Goal: Navigation & Orientation: Go to known website

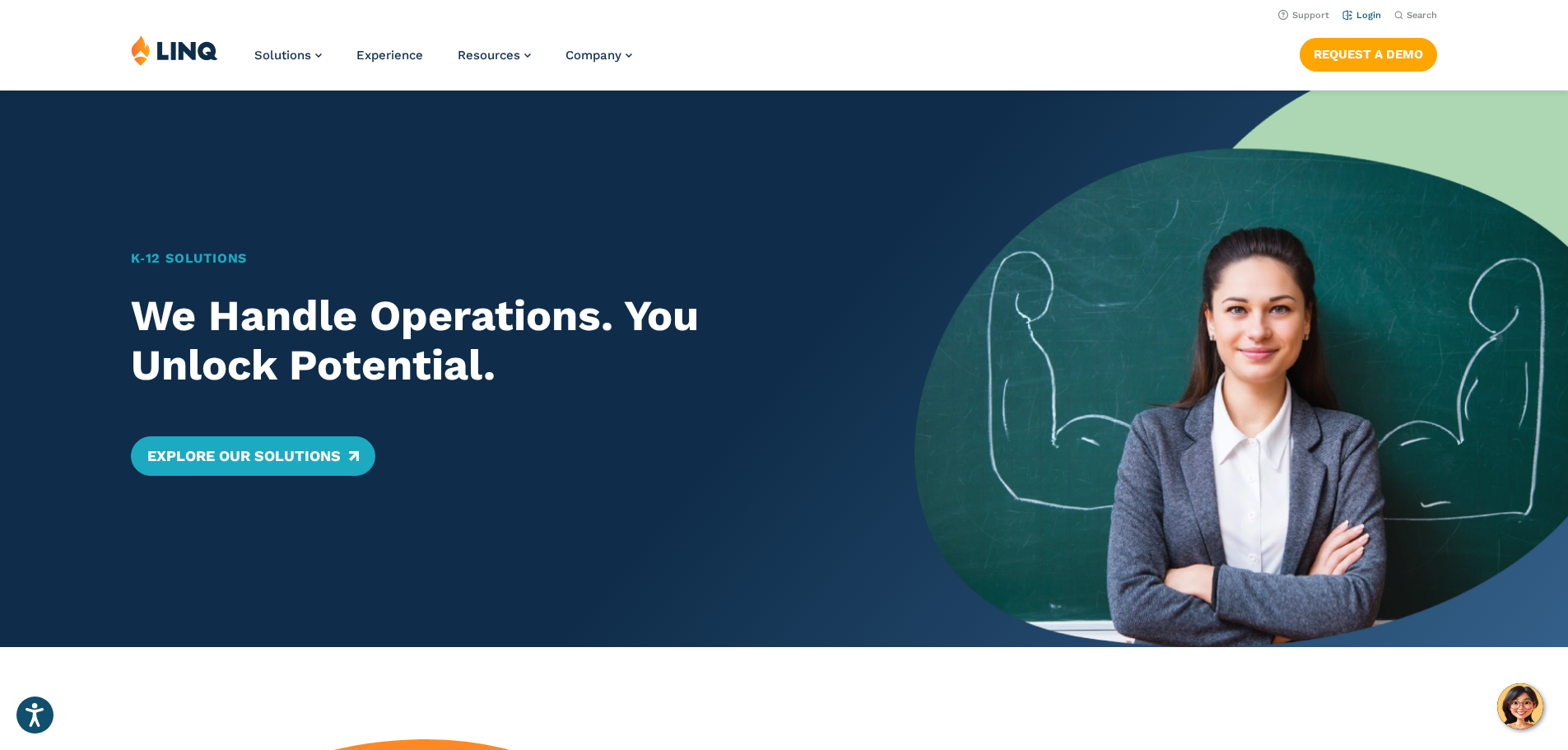
click at [1358, 23] on li "Login" at bounding box center [1362, 14] width 39 height 18
click at [1360, 16] on link "Login" at bounding box center [1362, 15] width 39 height 10
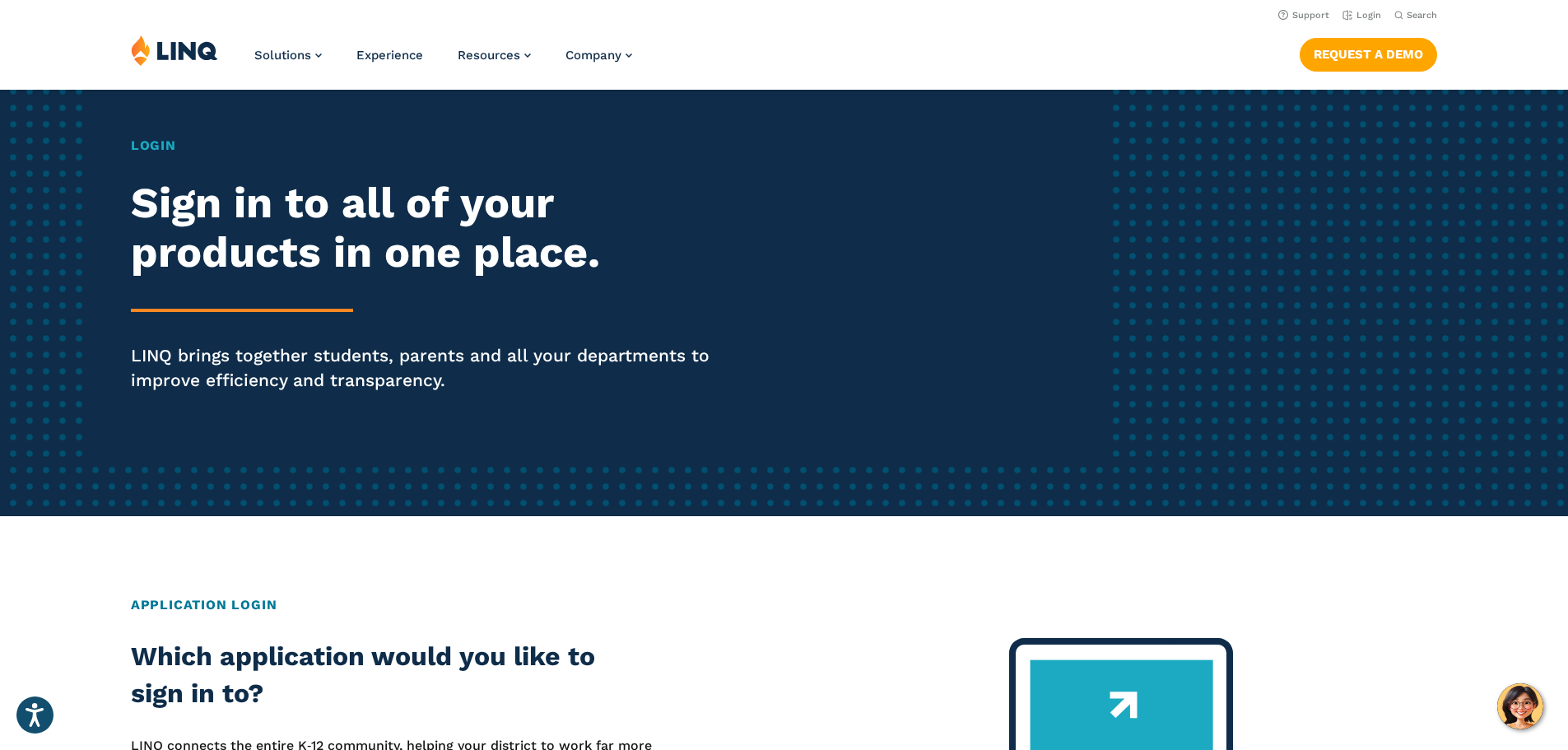
scroll to position [82, 0]
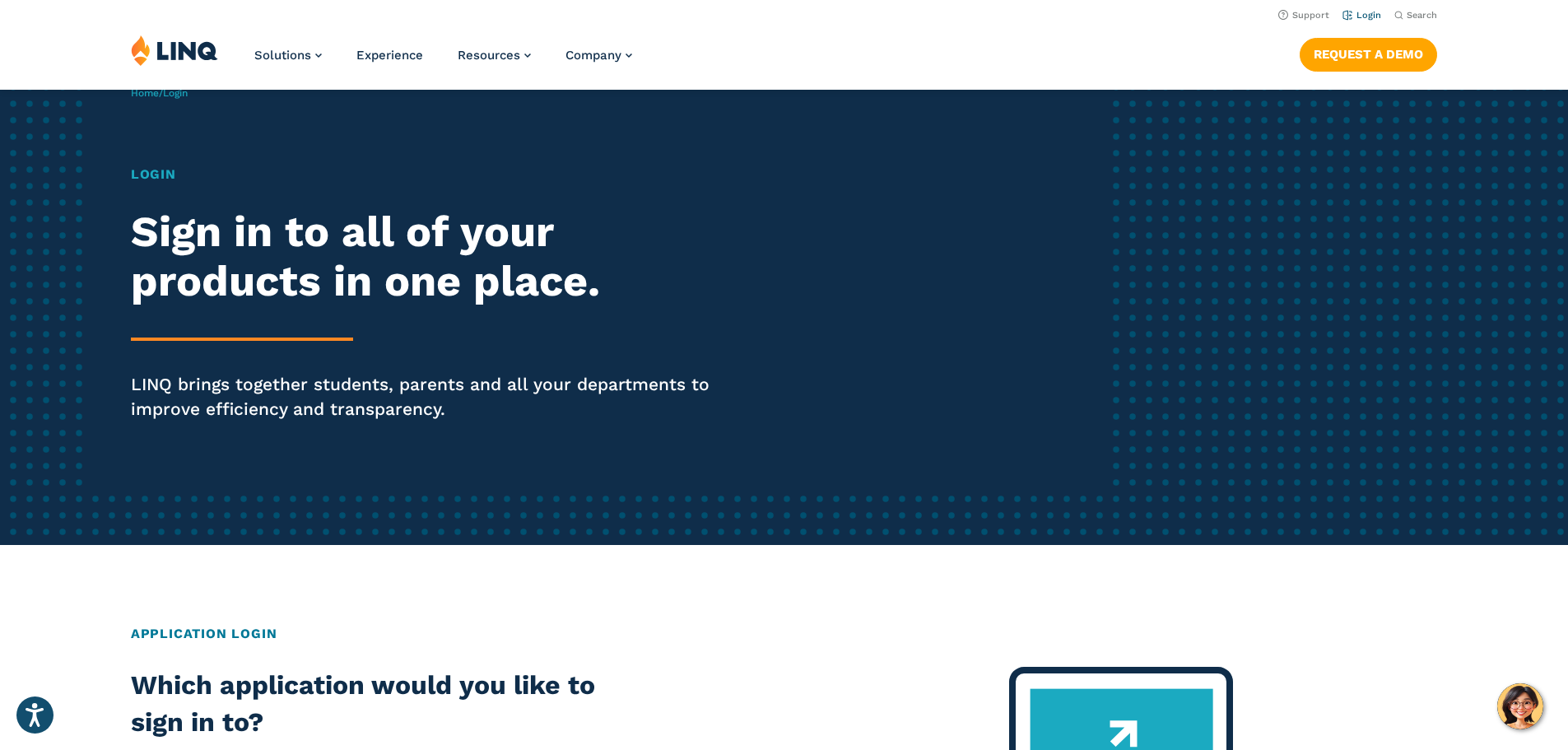
click at [1361, 11] on link "Login" at bounding box center [1362, 15] width 39 height 10
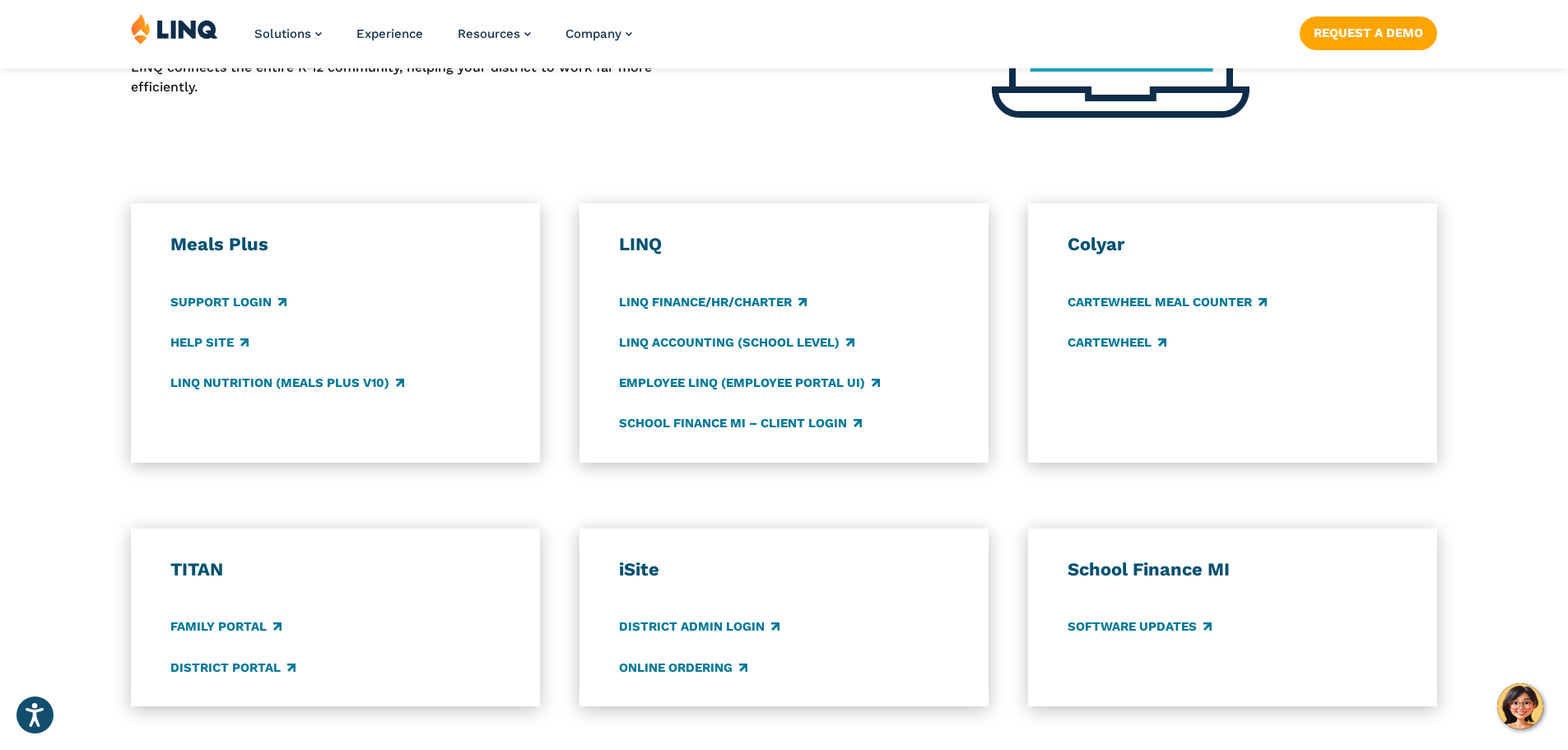
scroll to position [1258, 0]
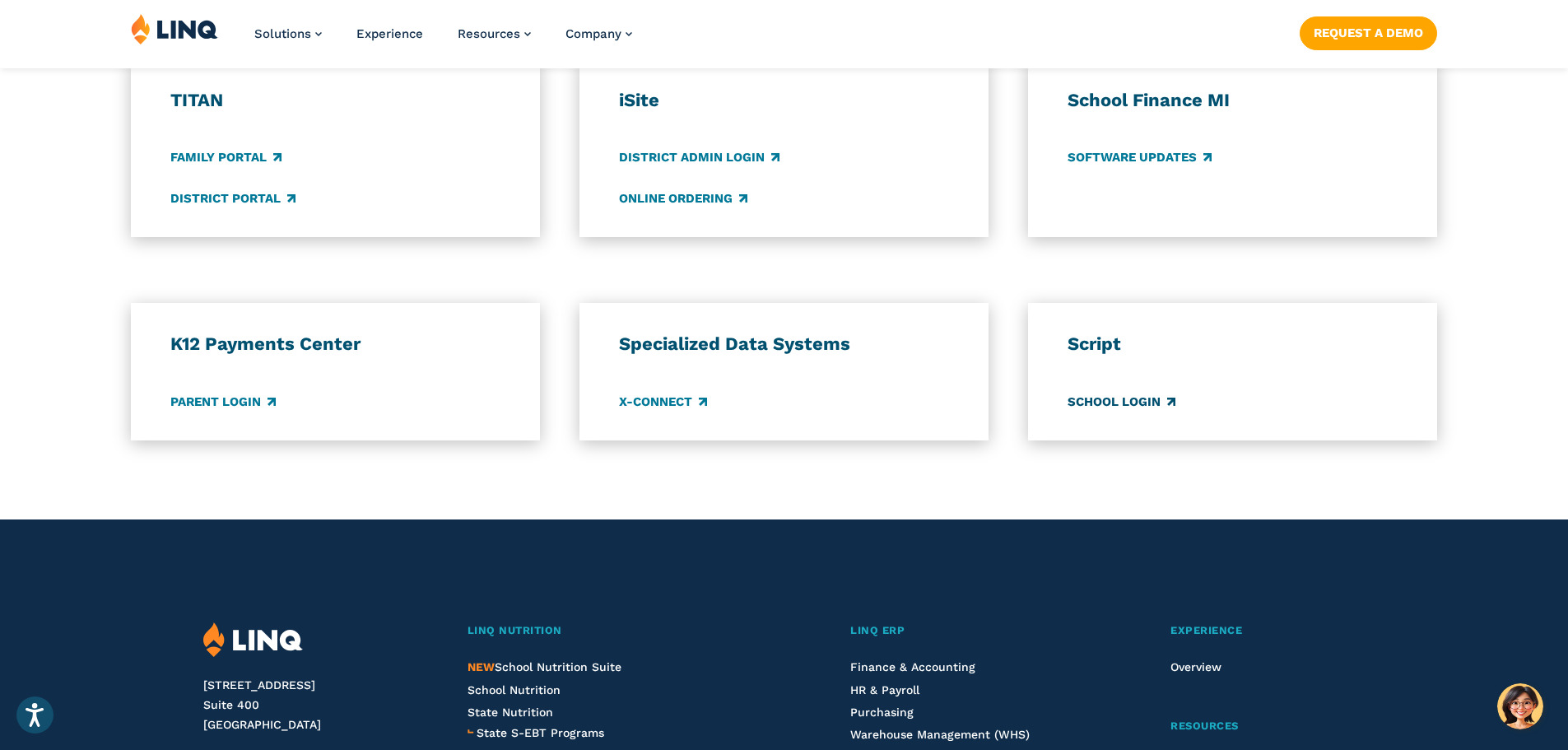
click at [1158, 408] on link "School Login" at bounding box center [1121, 401] width 108 height 18
